Goal: Task Accomplishment & Management: Manage account settings

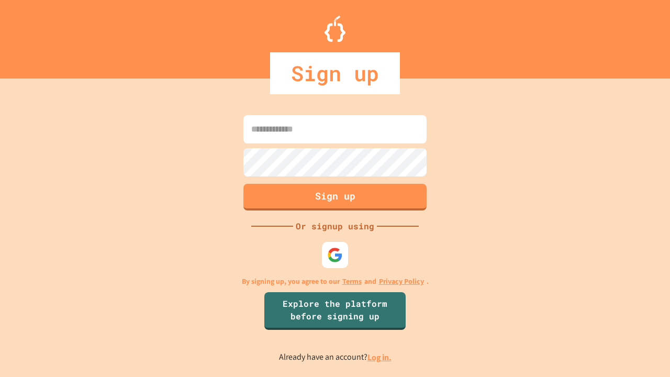
click at [380, 357] on link "Log in." at bounding box center [379, 357] width 24 height 11
